Goal: Find specific page/section: Locate a particular part of the current website

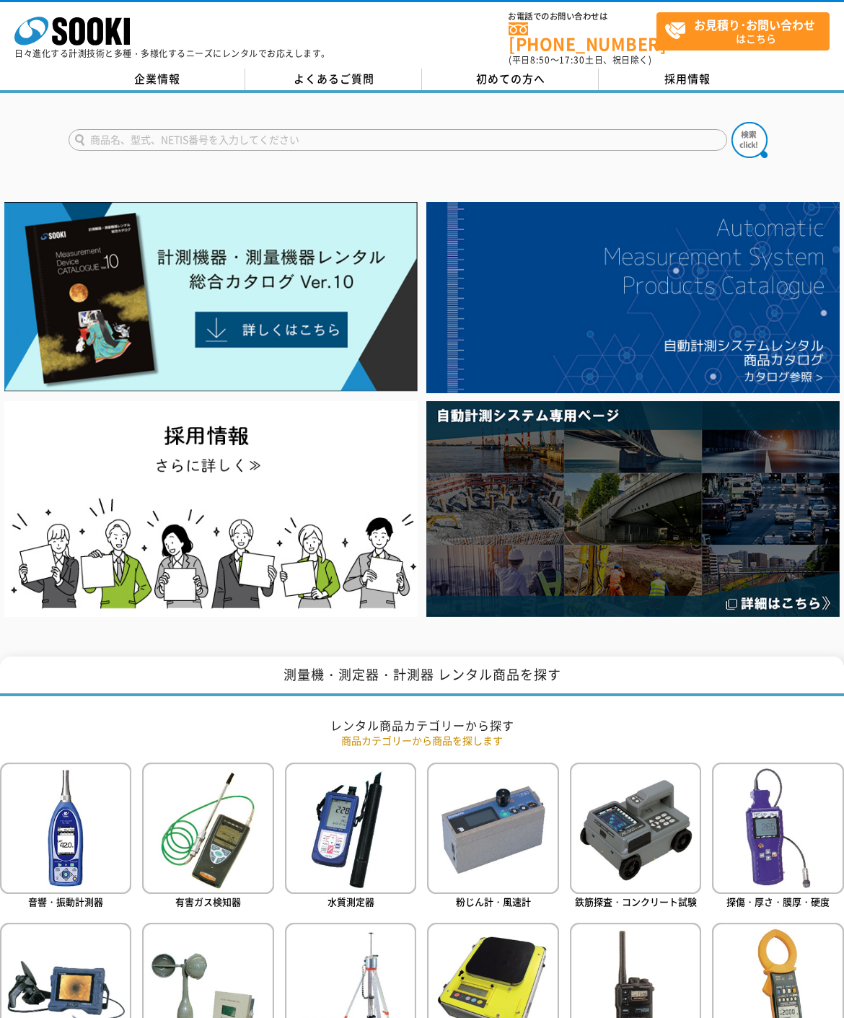
click at [469, 137] on input "text" at bounding box center [398, 140] width 659 height 22
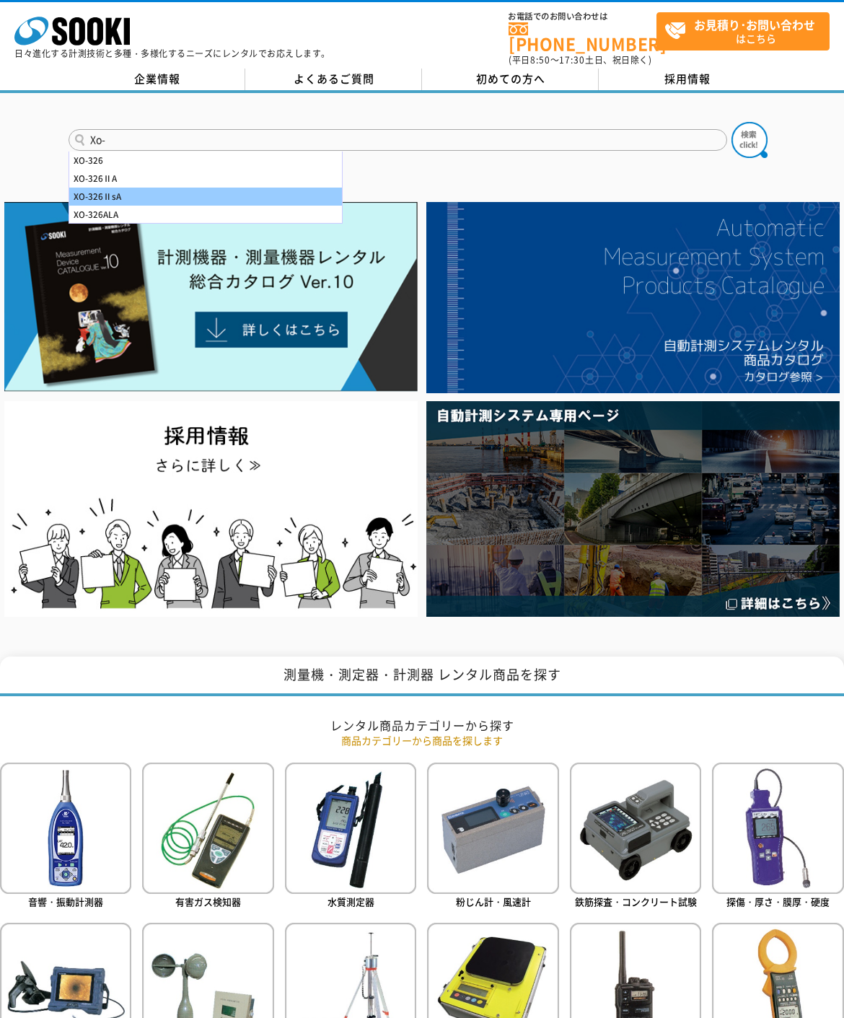
click at [106, 198] on div "XO-326ⅡsA" at bounding box center [205, 197] width 273 height 18
type input "XO-326ⅡsA"
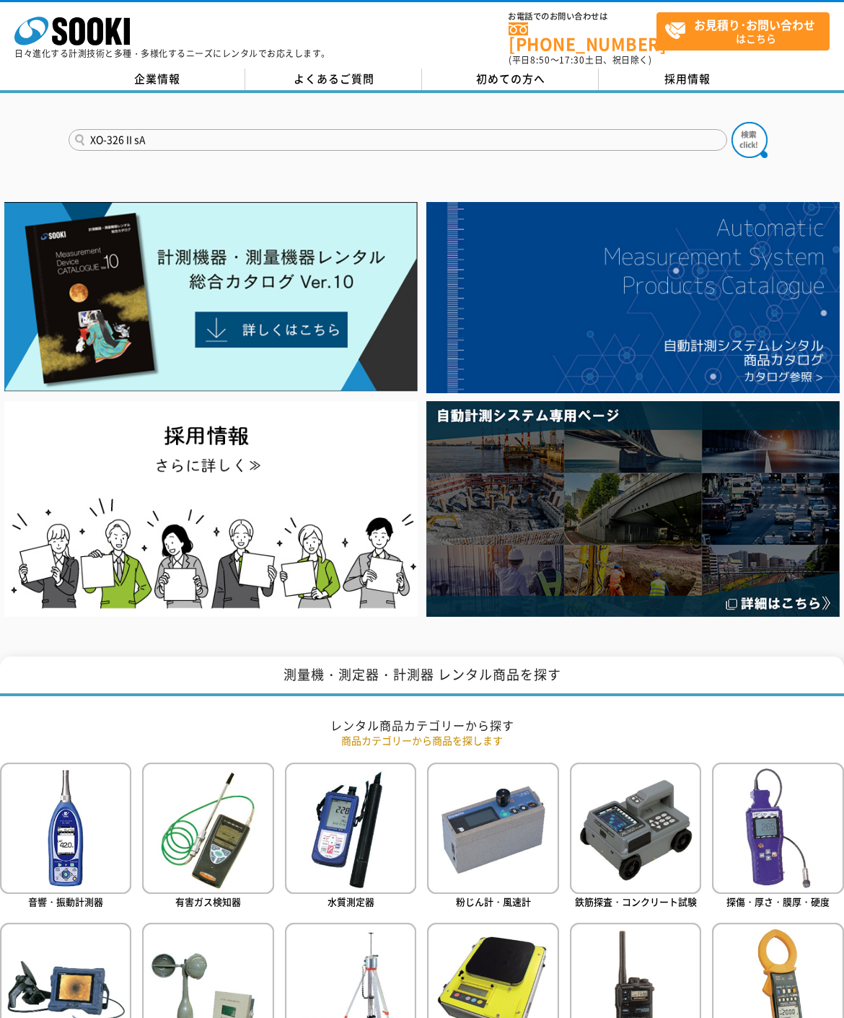
click at [749, 141] on button at bounding box center [750, 140] width 36 height 36
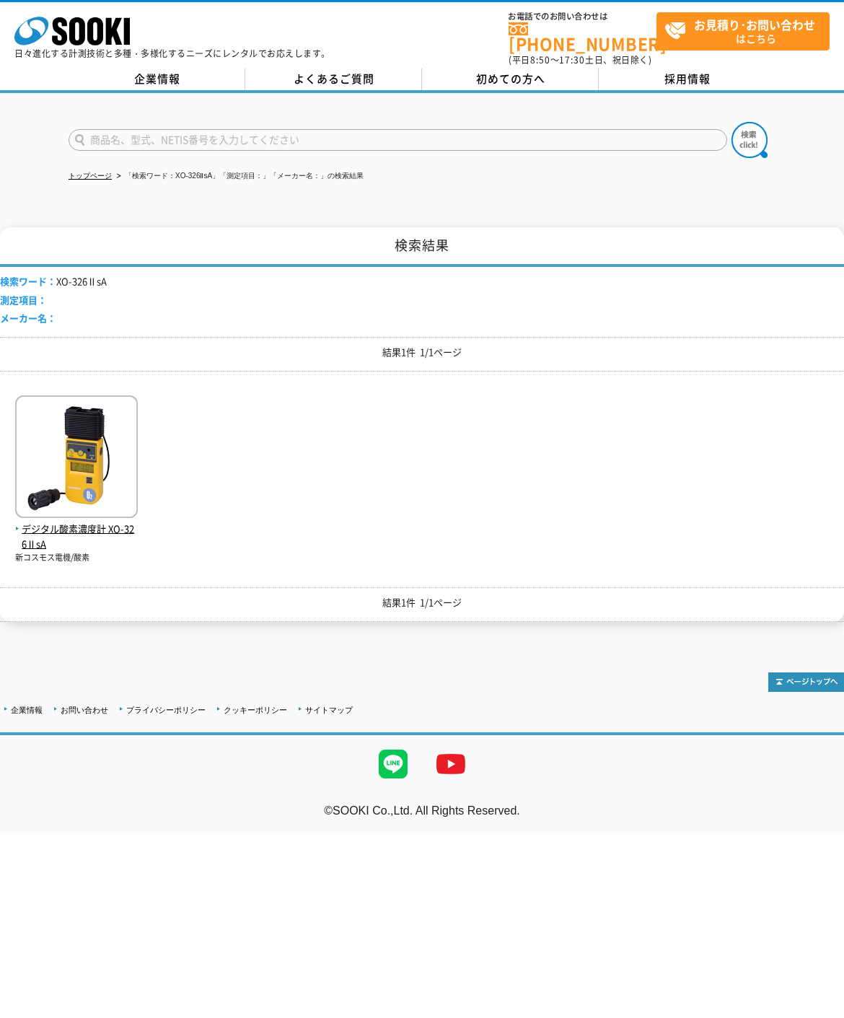
click at [44, 534] on span "デジタル酸素濃度計 XO-326ⅡsA" at bounding box center [76, 537] width 123 height 30
